Goal: Navigation & Orientation: Find specific page/section

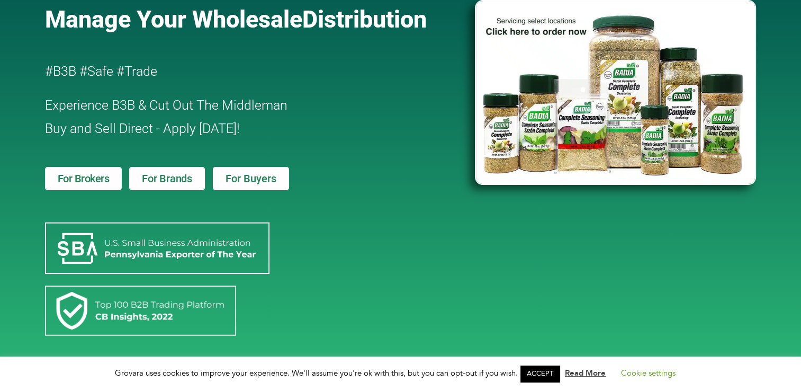
scroll to position [106, 0]
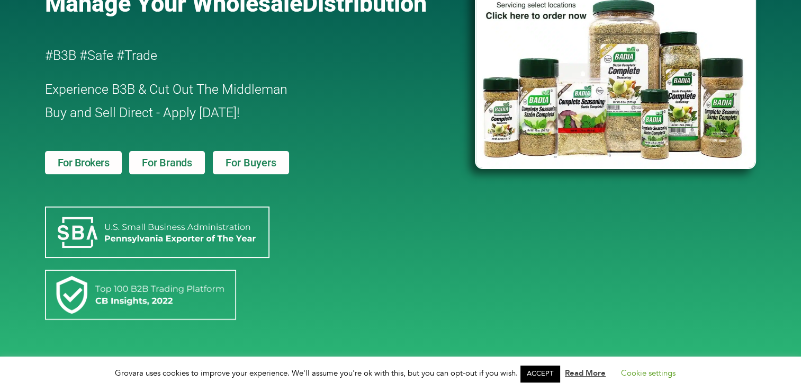
click at [176, 163] on span "For Brands" at bounding box center [167, 162] width 50 height 11
click at [229, 160] on span "For Buyers" at bounding box center [251, 162] width 51 height 11
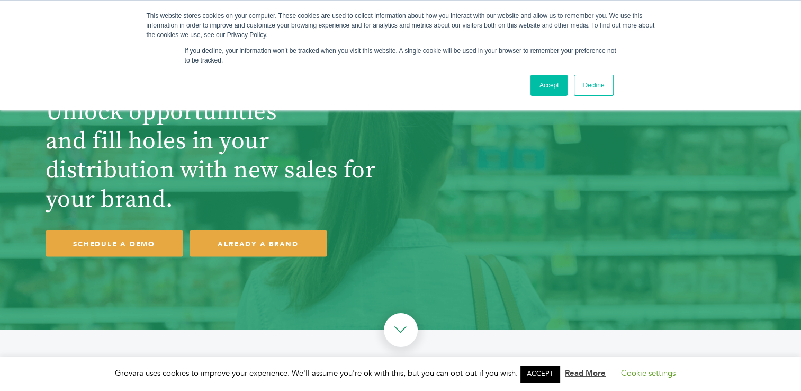
click at [555, 84] on link "Accept" at bounding box center [549, 85] width 38 height 21
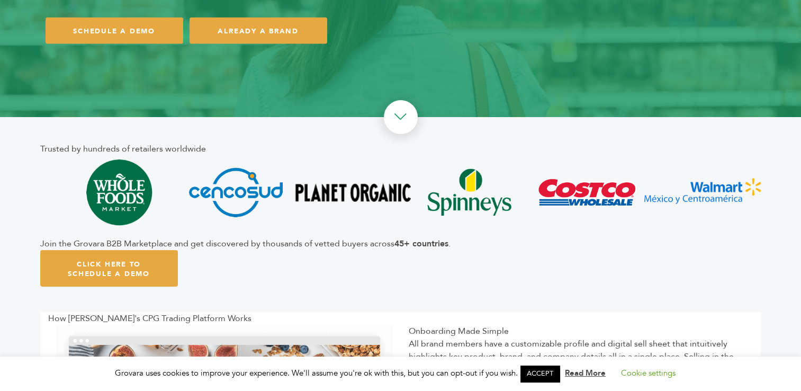
scroll to position [318, 0]
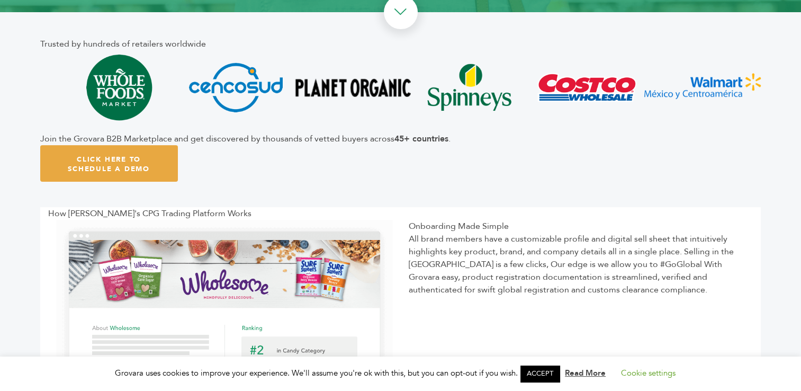
click at [579, 85] on img at bounding box center [586, 87] width 116 height 74
click at [402, 14] on link at bounding box center [401, 12] width 34 height 34
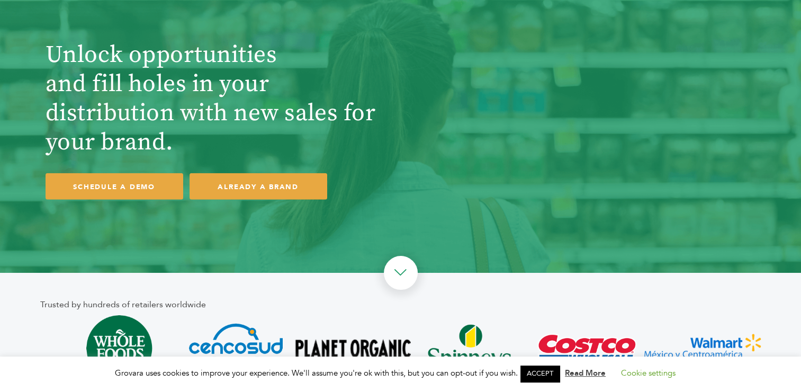
scroll to position [0, 0]
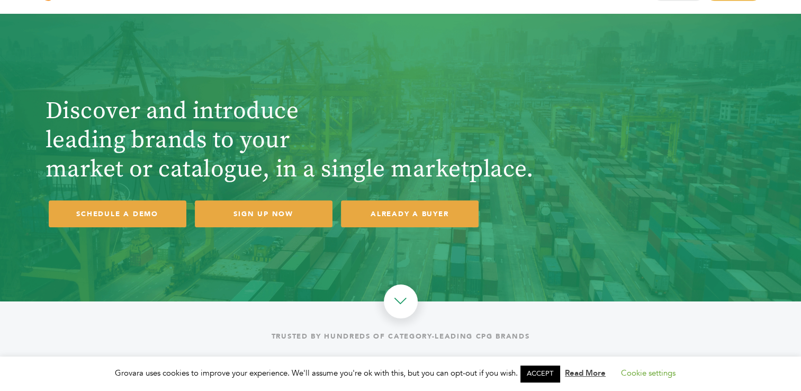
scroll to position [53, 0]
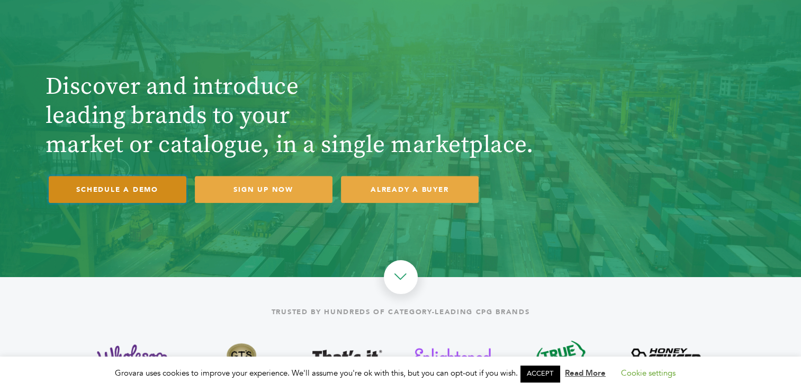
click at [119, 194] on link "SCHEDULE A DEMO" at bounding box center [118, 189] width 138 height 27
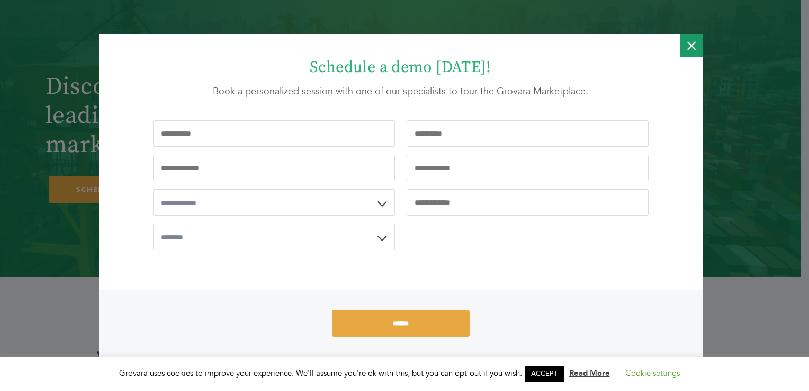
click at [687, 45] on icon "Close" at bounding box center [691, 45] width 8 height 22
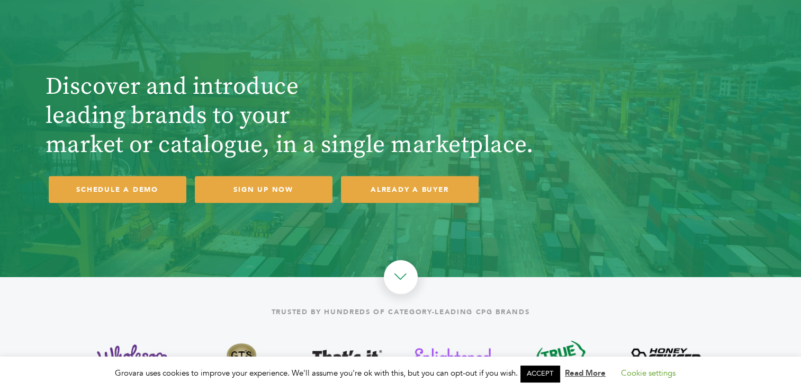
click at [442, 54] on header "Discover and introduce leading brands to your market or catalogue, in a single …" at bounding box center [400, 111] width 721 height 245
